Goal: Check status: Check status

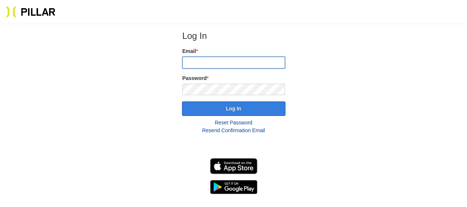
type input "[EMAIL_ADDRESS][DOMAIN_NAME]"
click at [231, 111] on button "Log In" at bounding box center [233, 108] width 103 height 14
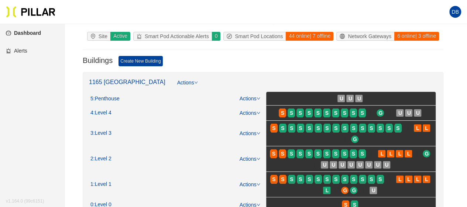
scroll to position [74, 0]
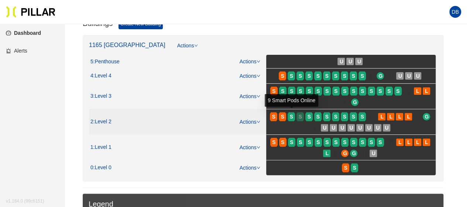
click at [297, 116] on div "S" at bounding box center [300, 116] width 7 height 6
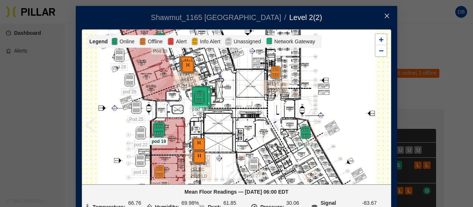
click at [155, 129] on img at bounding box center [159, 130] width 16 height 16
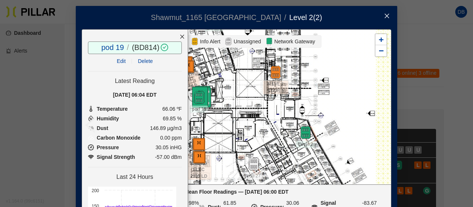
click at [384, 16] on icon "close" at bounding box center [387, 16] width 6 height 6
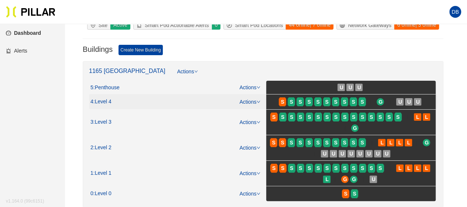
scroll to position [74, 0]
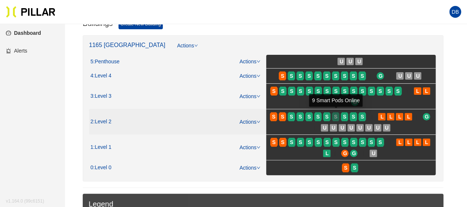
click at [334, 116] on div "S" at bounding box center [335, 116] width 7 height 6
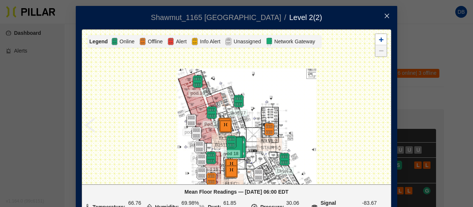
drag, startPoint x: 155, startPoint y: 70, endPoint x: 170, endPoint y: 148, distance: 79.6
click at [170, 148] on div at bounding box center [236, 107] width 309 height 154
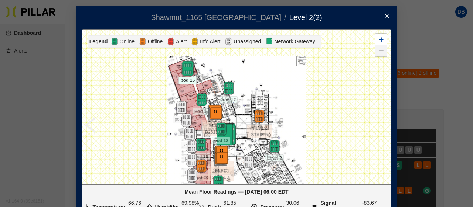
click at [186, 65] on img at bounding box center [188, 69] width 16 height 16
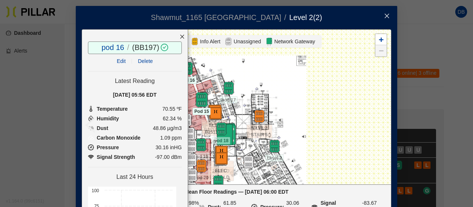
click at [199, 100] on img at bounding box center [202, 100] width 16 height 16
click at [223, 88] on img at bounding box center [229, 88] width 16 height 16
click at [269, 147] on img at bounding box center [274, 146] width 16 height 16
click at [384, 14] on icon "close" at bounding box center [387, 16] width 6 height 6
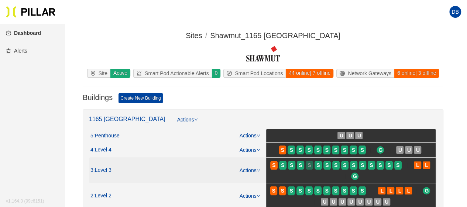
click at [311, 164] on div "S" at bounding box center [309, 165] width 7 height 6
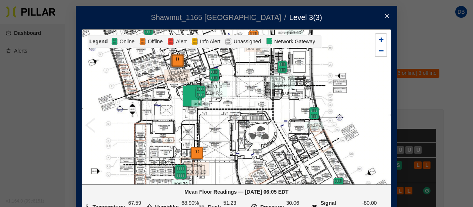
click at [178, 168] on img at bounding box center [181, 172] width 16 height 16
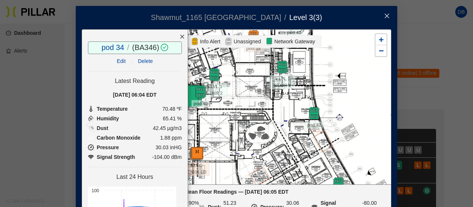
drag, startPoint x: 173, startPoint y: 34, endPoint x: 181, endPoint y: 41, distance: 10.5
click at [180, 34] on icon "close" at bounding box center [182, 36] width 5 height 5
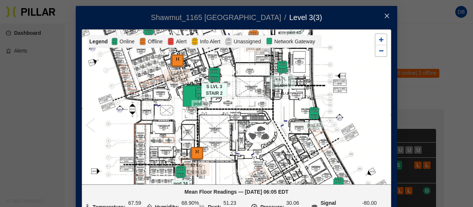
click at [211, 73] on img at bounding box center [214, 75] width 16 height 16
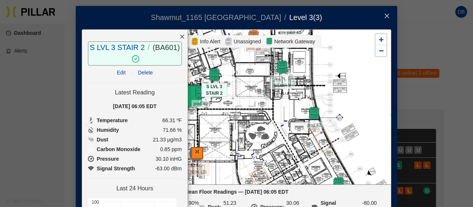
click at [180, 34] on icon "close" at bounding box center [182, 36] width 5 height 5
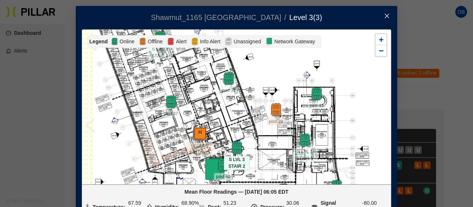
drag, startPoint x: 156, startPoint y: 97, endPoint x: 179, endPoint y: 170, distance: 76.2
click at [179, 170] on div at bounding box center [236, 107] width 309 height 154
click at [170, 105] on img at bounding box center [171, 102] width 16 height 16
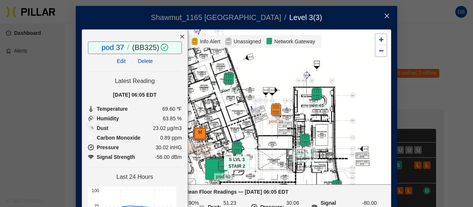
click at [180, 36] on icon "close" at bounding box center [182, 36] width 5 height 5
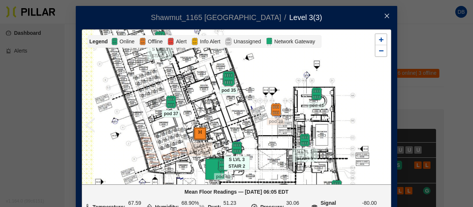
click at [222, 78] on img at bounding box center [229, 79] width 16 height 16
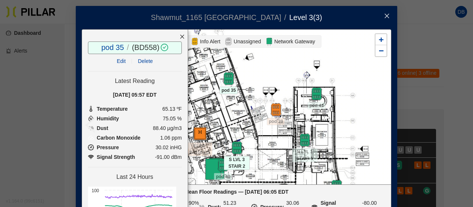
click at [180, 37] on icon "close" at bounding box center [182, 37] width 4 height 4
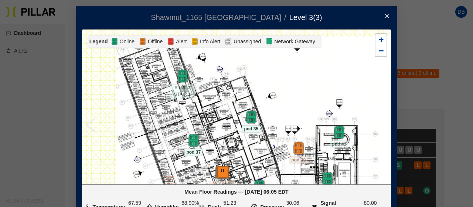
drag, startPoint x: 178, startPoint y: 78, endPoint x: 200, endPoint y: 116, distance: 44.5
click at [200, 116] on div at bounding box center [236, 107] width 309 height 154
click at [175, 72] on img at bounding box center [182, 76] width 16 height 16
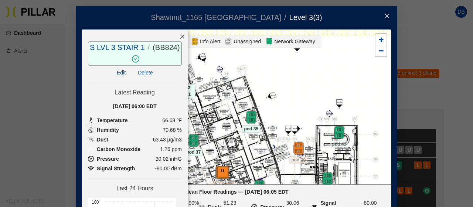
click at [180, 37] on icon "close" at bounding box center [182, 37] width 4 height 4
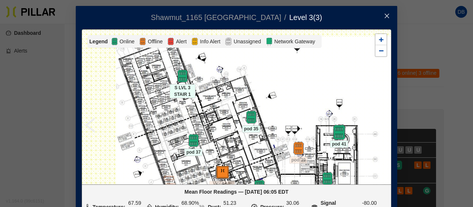
click at [337, 134] on img at bounding box center [339, 132] width 16 height 16
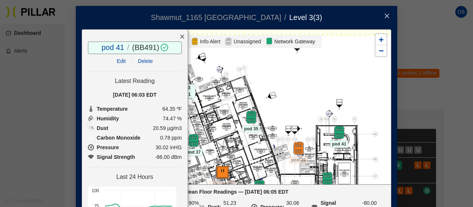
click at [177, 38] on div at bounding box center [182, 37] width 11 height 14
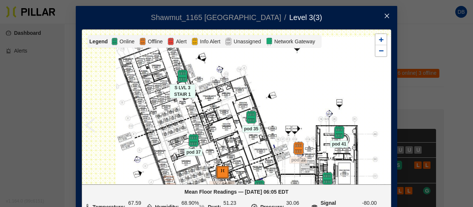
click at [386, 13] on icon "close" at bounding box center [387, 16] width 6 height 6
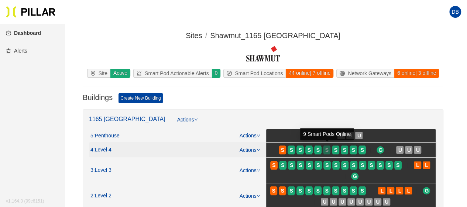
click at [328, 149] on span "S" at bounding box center [326, 150] width 3 height 8
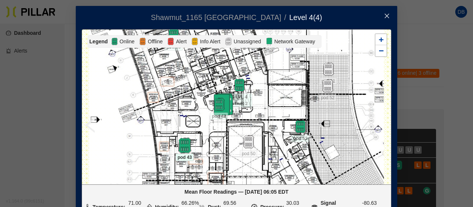
click at [177, 139] on img at bounding box center [185, 145] width 16 height 16
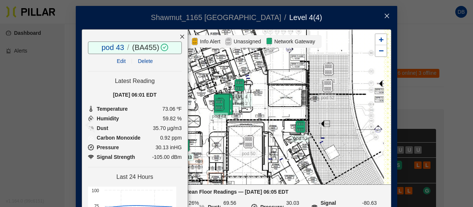
click at [180, 35] on icon "close" at bounding box center [182, 37] width 4 height 4
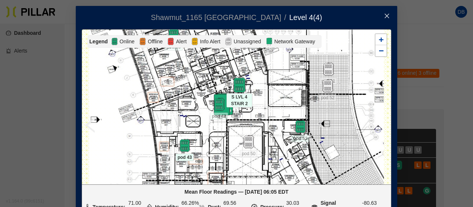
click at [238, 85] on img at bounding box center [239, 85] width 16 height 16
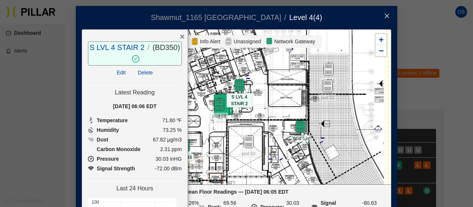
click at [180, 34] on icon "close" at bounding box center [182, 36] width 5 height 5
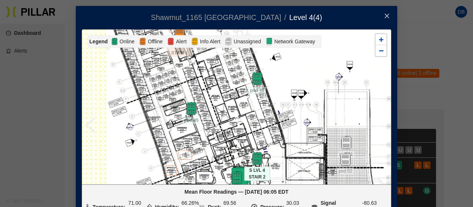
drag, startPoint x: 183, startPoint y: 85, endPoint x: 201, endPoint y: 158, distance: 75.7
click at [201, 158] on div at bounding box center [236, 107] width 309 height 154
click at [192, 103] on img at bounding box center [192, 109] width 16 height 16
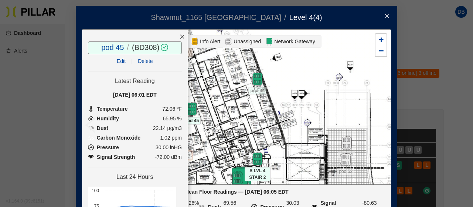
click at [180, 35] on icon "close" at bounding box center [182, 36] width 5 height 5
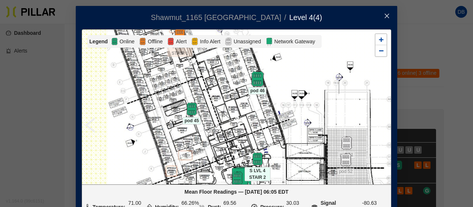
click at [250, 79] on img at bounding box center [257, 79] width 16 height 16
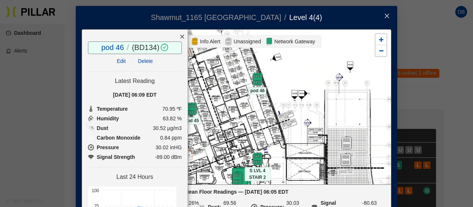
drag, startPoint x: 171, startPoint y: 35, endPoint x: 176, endPoint y: 37, distance: 4.7
click at [180, 35] on icon "close" at bounding box center [182, 36] width 5 height 5
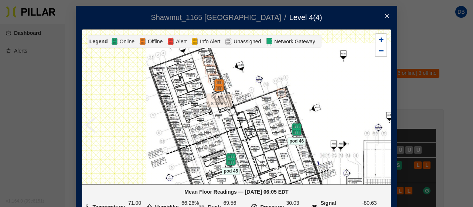
drag, startPoint x: 190, startPoint y: 92, endPoint x: 229, endPoint y: 142, distance: 63.7
click at [229, 142] on div at bounding box center [236, 107] width 309 height 154
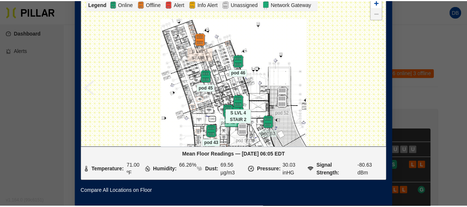
scroll to position [5, 0]
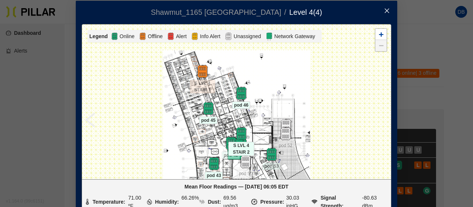
click at [385, 9] on icon "close" at bounding box center [387, 11] width 6 height 6
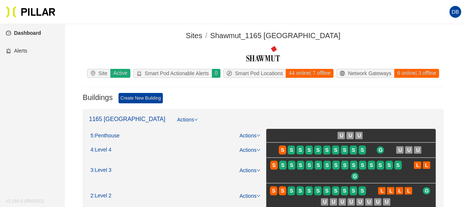
scroll to position [74, 0]
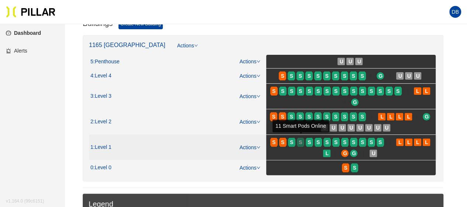
click at [304, 139] on div "S" at bounding box center [300, 142] width 7 height 6
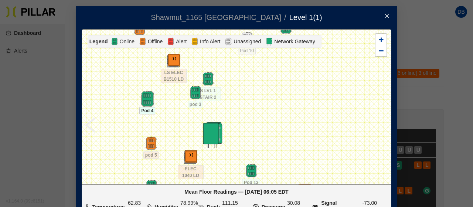
click at [143, 97] on img at bounding box center [147, 99] width 16 height 16
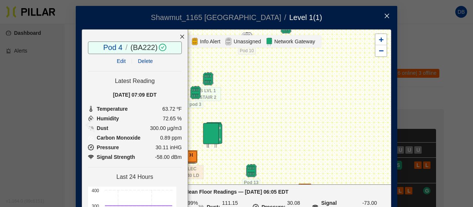
click at [385, 17] on icon "close" at bounding box center [387, 16] width 4 height 4
